Goal: Task Accomplishment & Management: Manage account settings

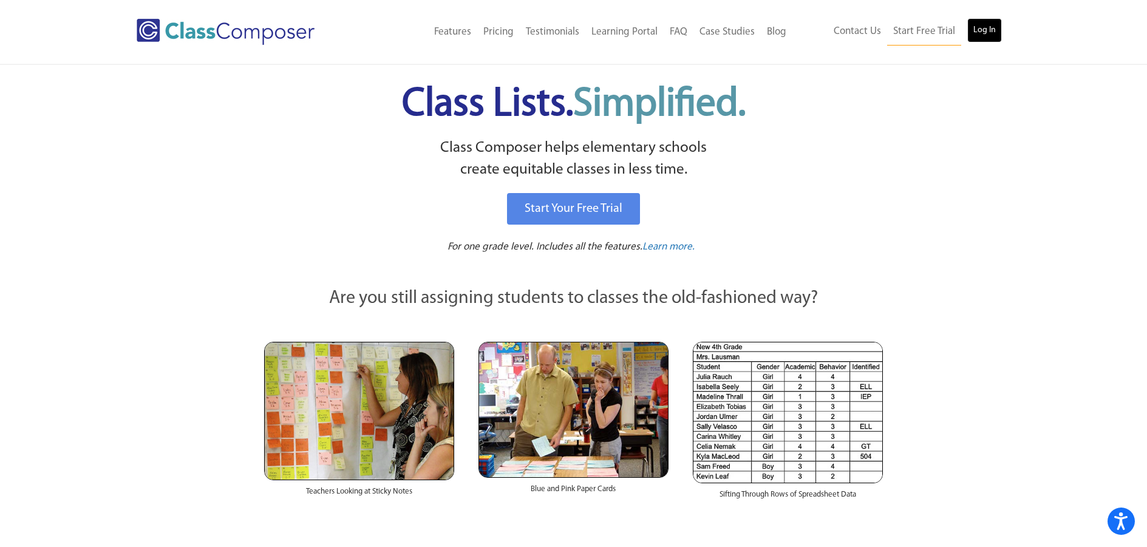
click at [981, 26] on link "Log In" at bounding box center [984, 30] width 35 height 24
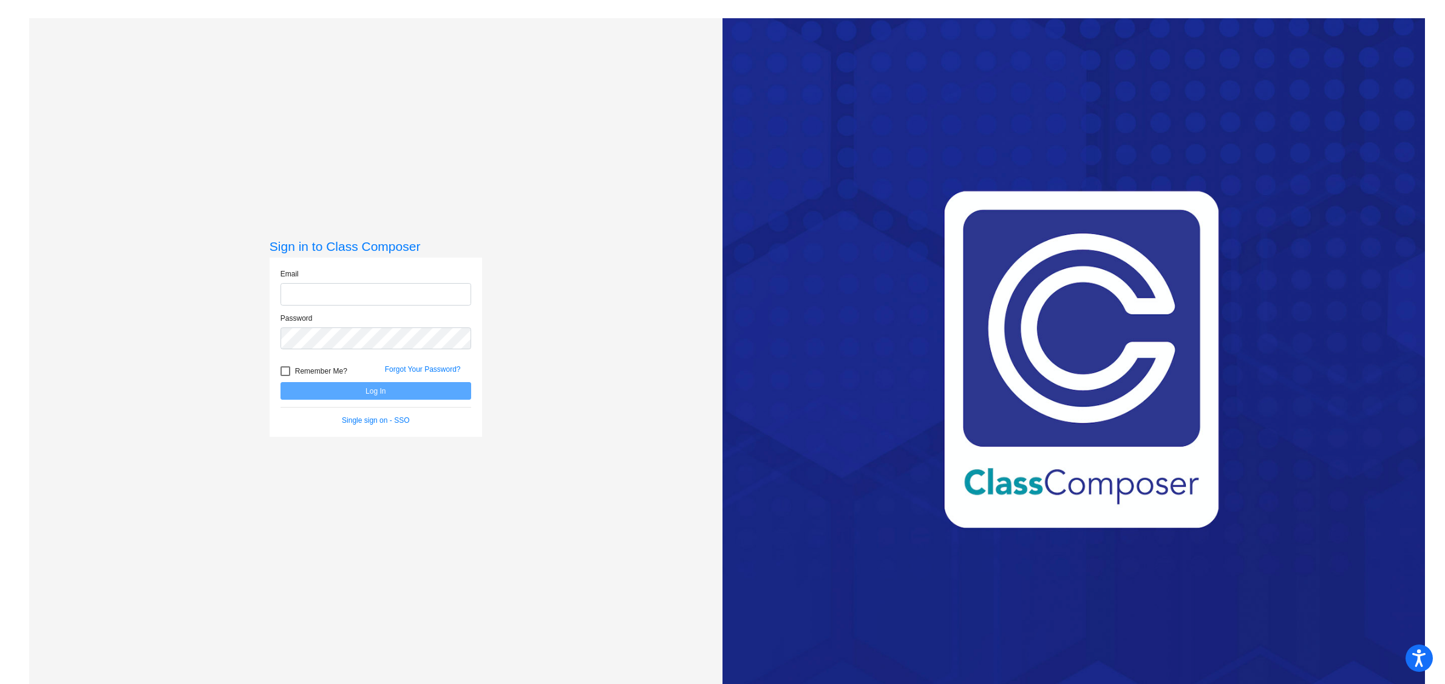
type input "becottel@peabody.k12.ma.us"
click at [352, 389] on button "Log In" at bounding box center [376, 391] width 191 height 18
